Goal: Transaction & Acquisition: Purchase product/service

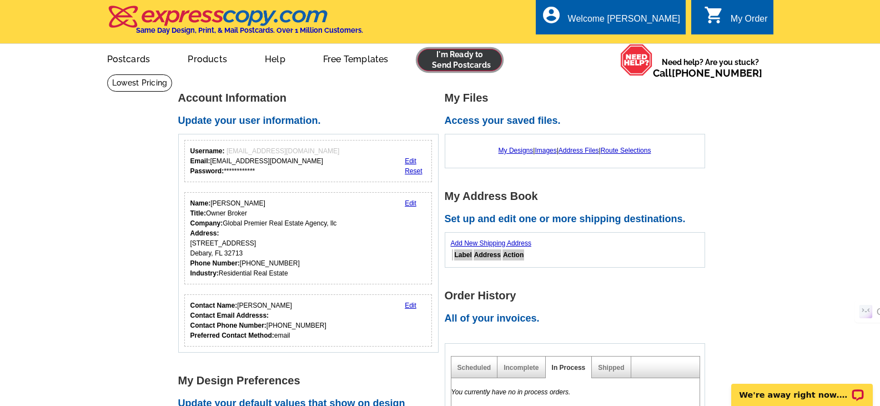
click at [447, 61] on link at bounding box center [459, 60] width 85 height 22
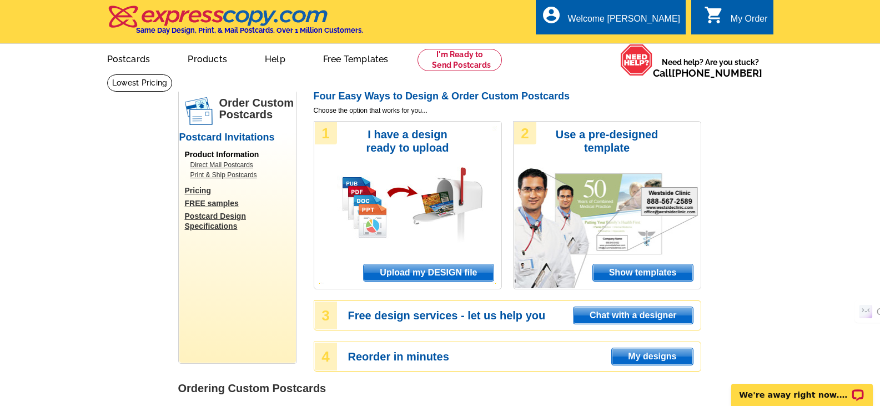
click at [654, 273] on span "Show templates" at bounding box center [643, 272] width 100 height 17
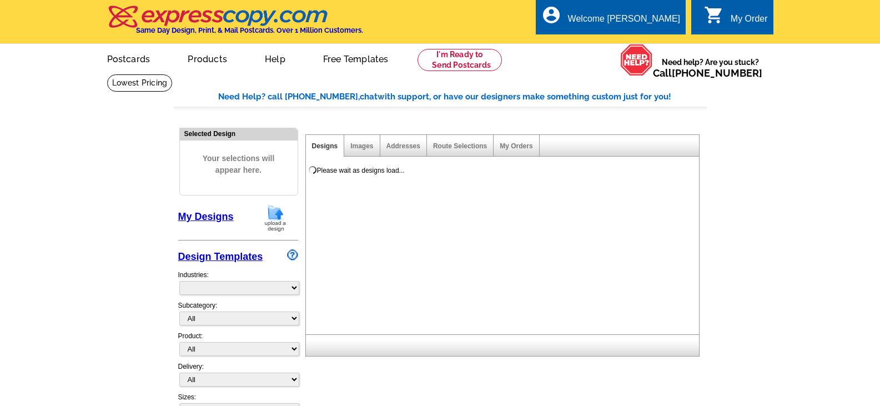
select select "971"
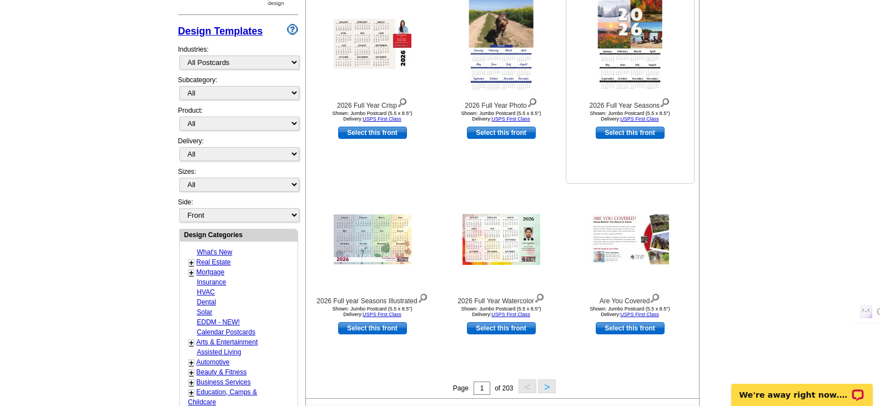
scroll to position [333, 0]
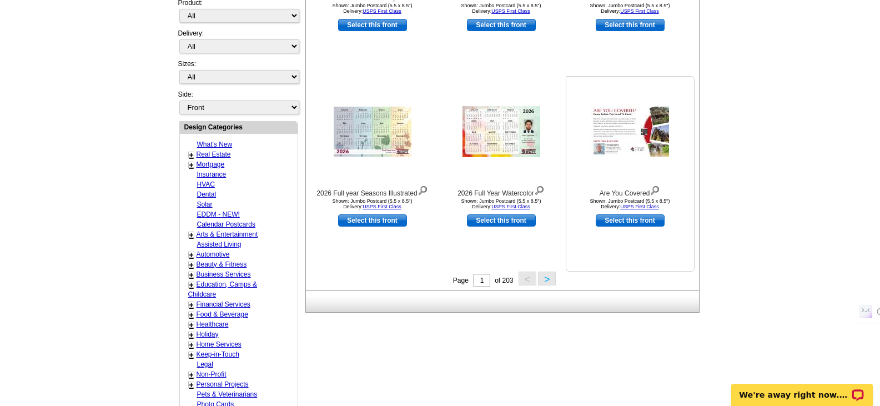
click at [613, 217] on link "Select this front" at bounding box center [630, 220] width 69 height 12
select select "2"
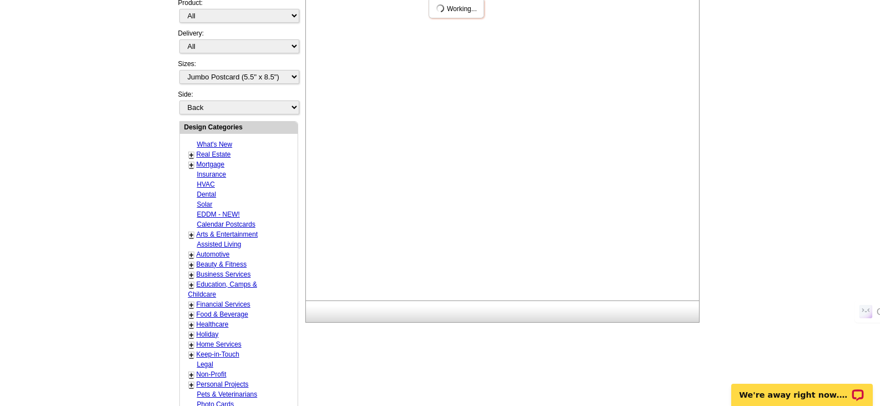
scroll to position [0, 0]
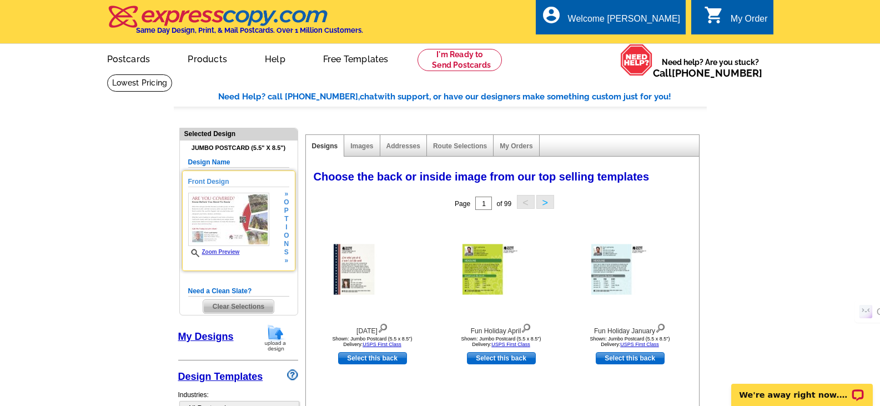
click at [229, 253] on link "Zoom Preview" at bounding box center [214, 252] width 52 height 6
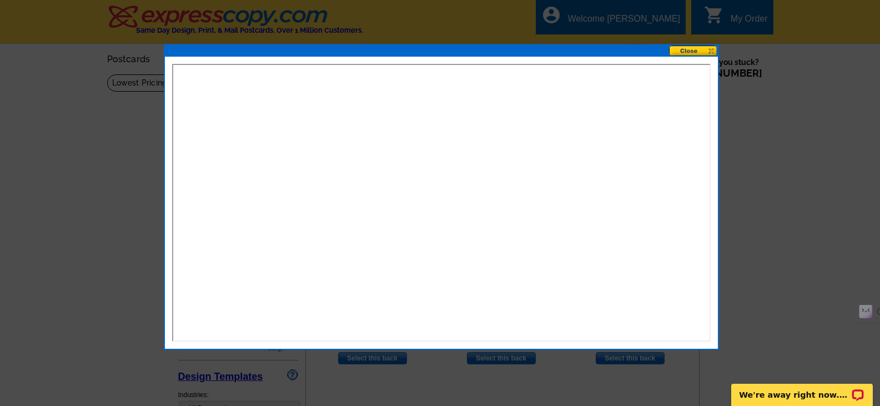
click at [691, 51] on button at bounding box center [693, 51] width 49 height 11
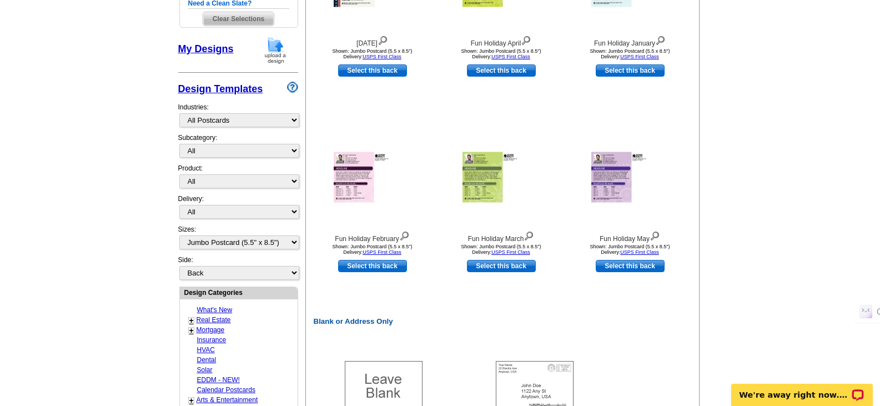
scroll to position [278, 0]
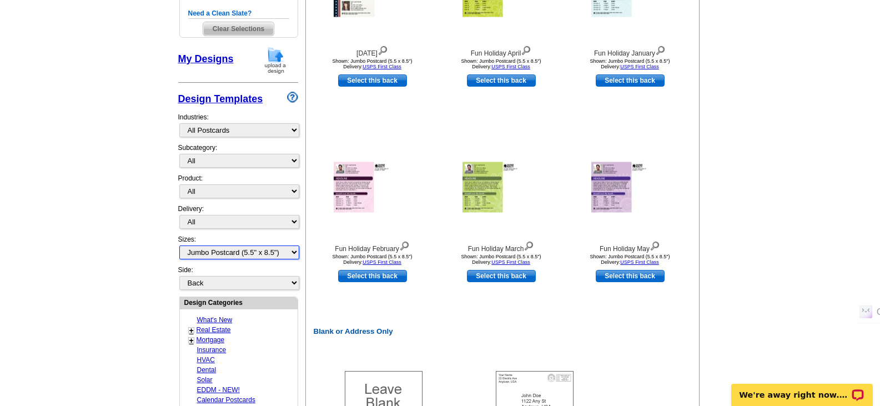
click at [259, 253] on select "All Jumbo Postcard (5.5" x 8.5") Regular Postcard (4.25" x 5.6") Panoramic Post…" at bounding box center [239, 252] width 120 height 14
click at [123, 250] on main "Need Help? call 800-260-5887, chat with support, or have our designers make som…" at bounding box center [440, 268] width 880 height 945
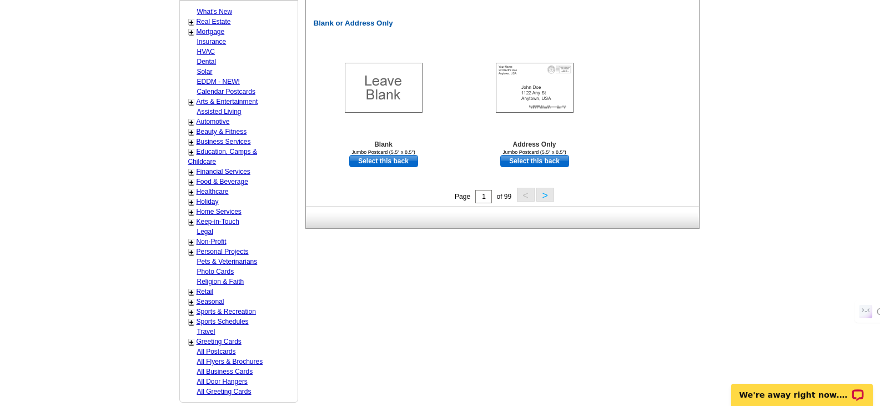
scroll to position [611, 0]
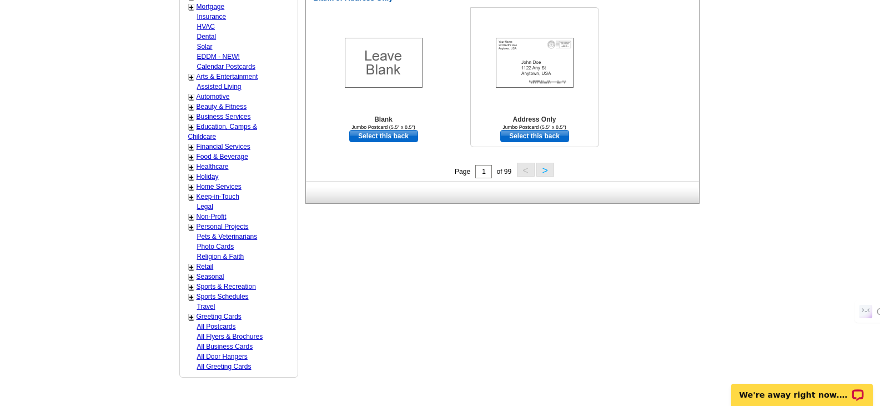
click at [556, 138] on link "Select this back" at bounding box center [534, 136] width 69 height 12
select select "front"
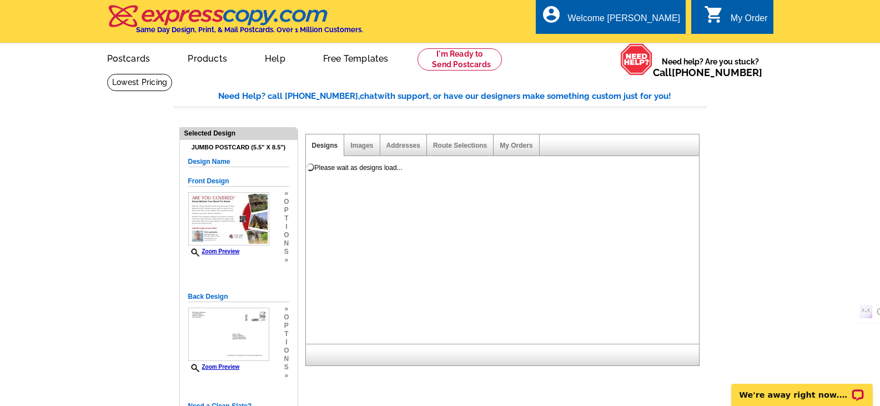
scroll to position [0, 0]
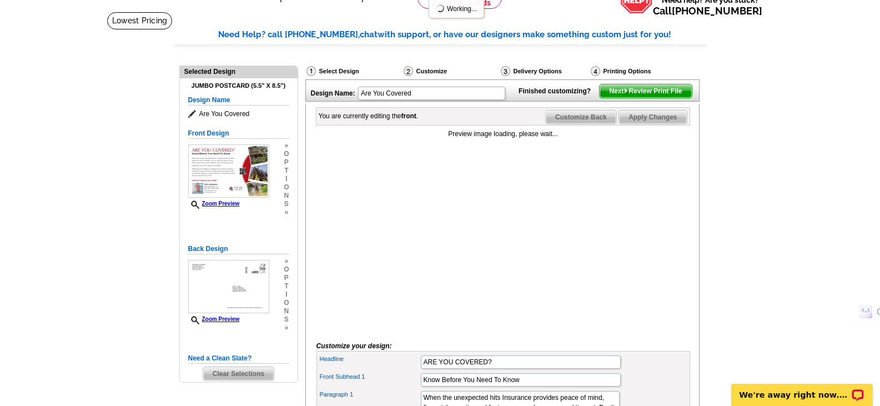
scroll to position [56, 0]
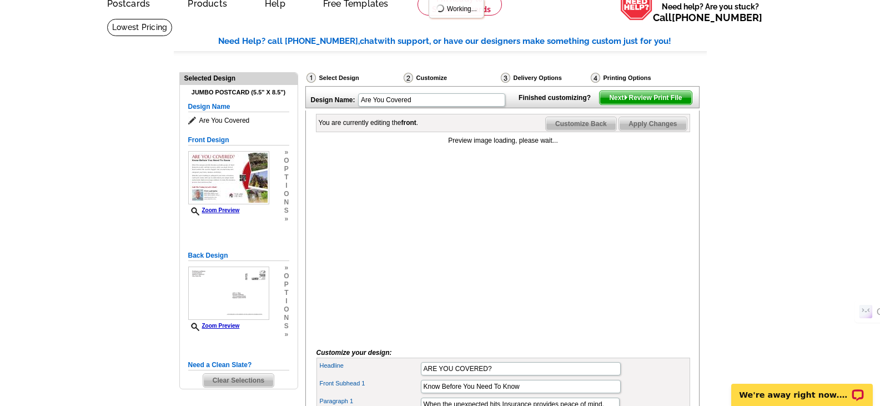
click at [617, 104] on span "Next Review Print File" at bounding box center [646, 97] width 92 height 13
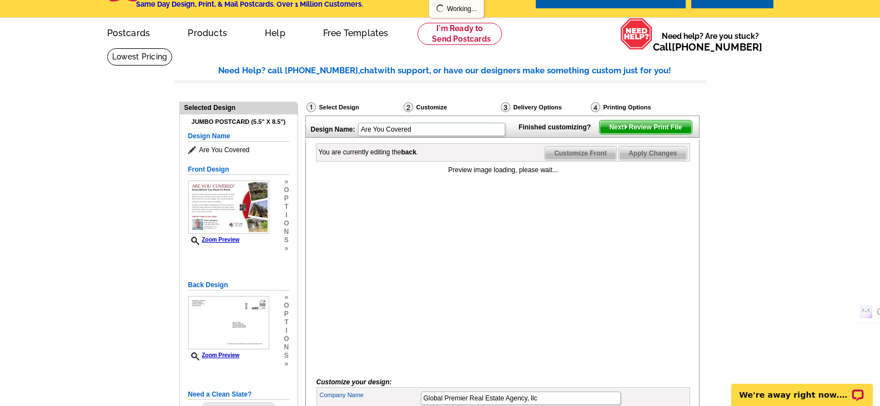
scroll to position [0, 0]
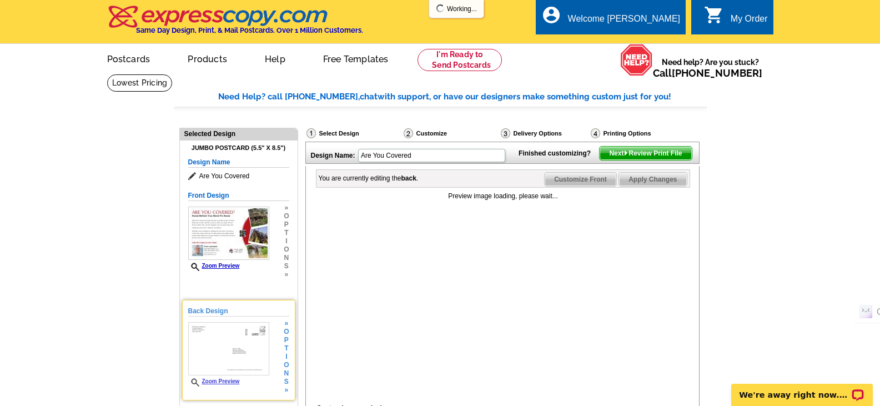
click at [243, 341] on img at bounding box center [228, 348] width 81 height 53
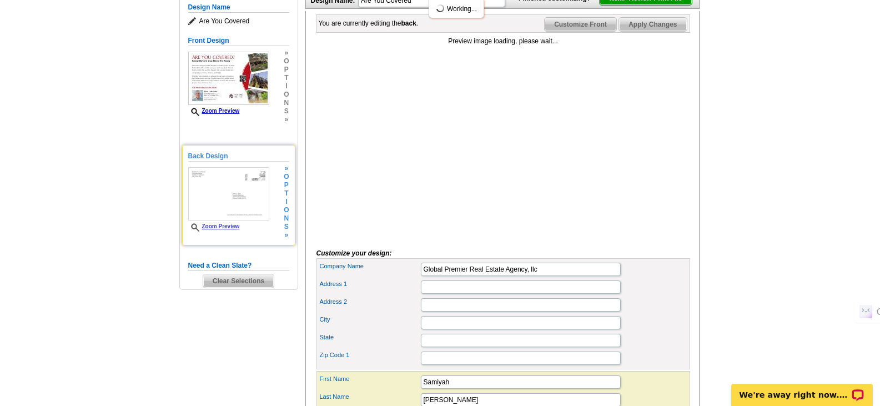
scroll to position [167, 0]
